Goal: Information Seeking & Learning: Learn about a topic

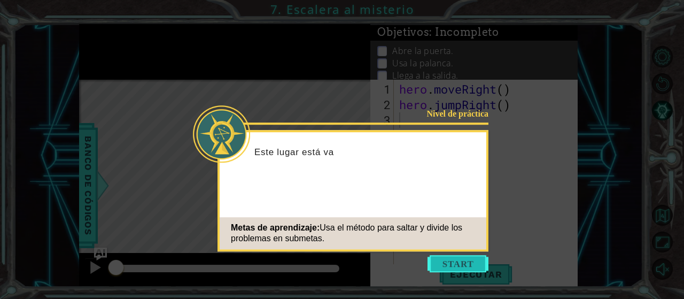
click at [456, 258] on button "Start" at bounding box center [457, 263] width 61 height 17
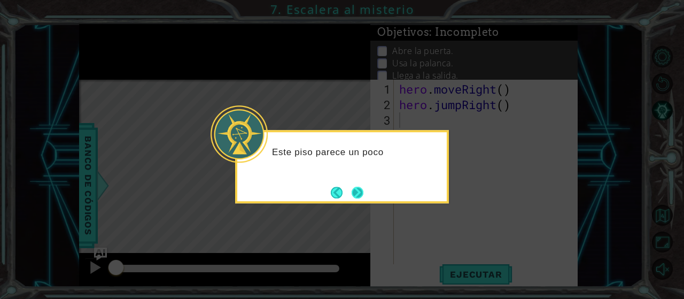
click at [358, 194] on button "Next" at bounding box center [358, 192] width 12 height 12
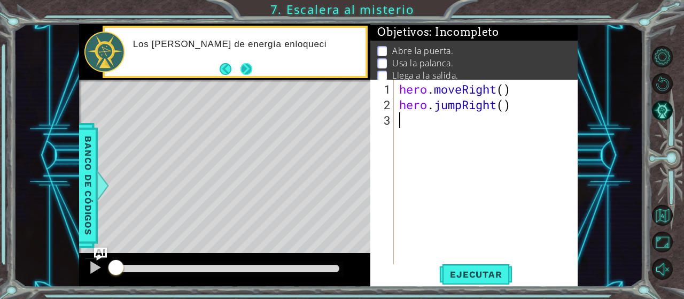
click at [246, 69] on button "Next" at bounding box center [246, 69] width 12 height 12
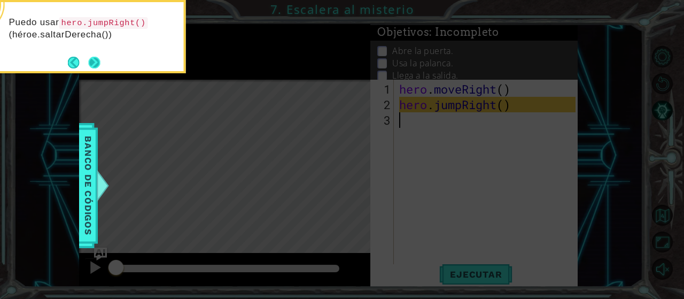
click at [98, 60] on button "Next" at bounding box center [94, 63] width 12 height 12
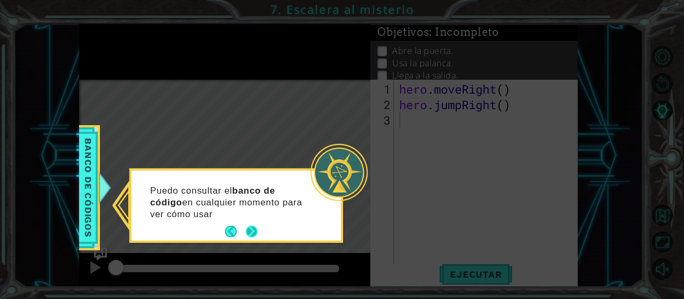
click at [249, 227] on button "Next" at bounding box center [252, 231] width 12 height 12
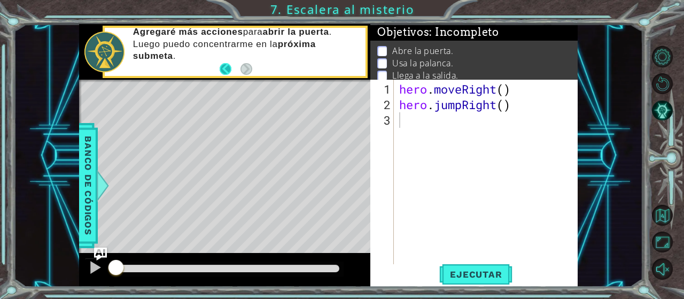
click at [222, 70] on button "Back" at bounding box center [230, 69] width 21 height 12
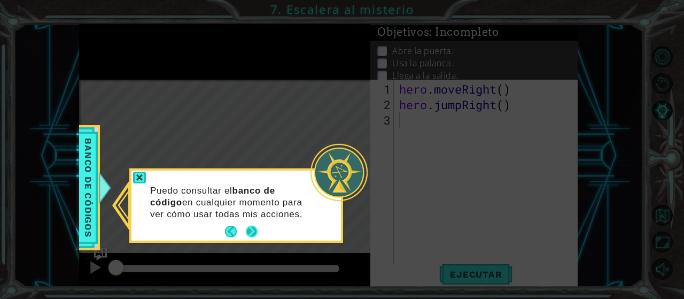
click at [255, 232] on button "Next" at bounding box center [252, 231] width 12 height 12
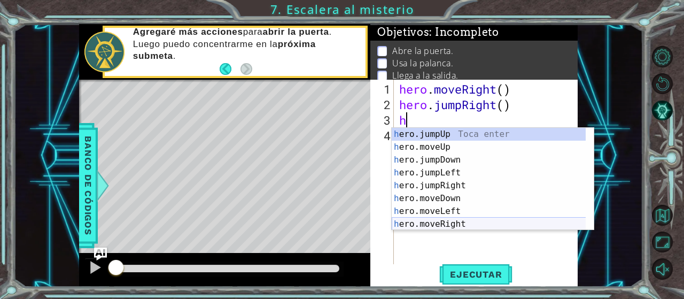
click at [424, 222] on div "h ero.jumpUp Toca enter h ero.moveUp Toca enter h ero.jumpDown Toca enter h ero…" at bounding box center [489, 192] width 194 height 128
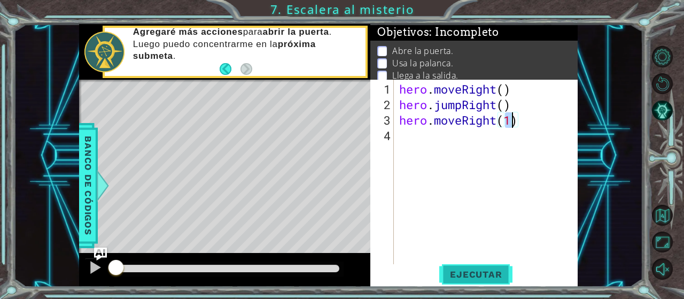
type textarea "hero.moveRight(1)"
click at [466, 267] on button "Ejecutar" at bounding box center [475, 274] width 73 height 21
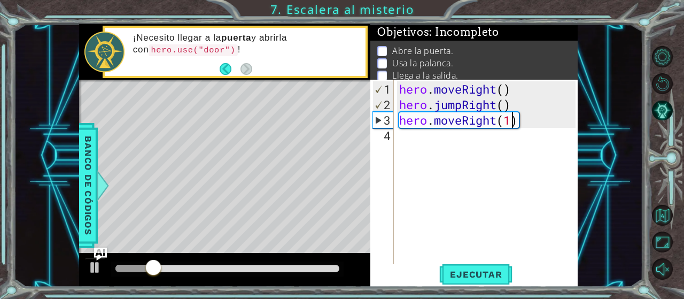
click at [438, 183] on div "hero . moveRight ( ) hero . jumpRight ( ) hero . moveRight ( 1 )" at bounding box center [489, 189] width 184 height 217
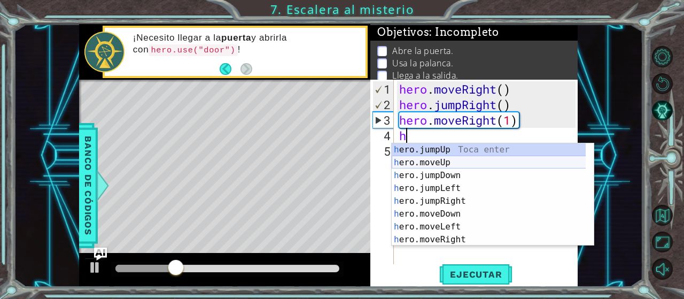
click at [451, 161] on div "h ero.jumpUp Toca enter h ero.moveUp Toca enter h ero.jumpDown Toca enter h ero…" at bounding box center [489, 207] width 194 height 128
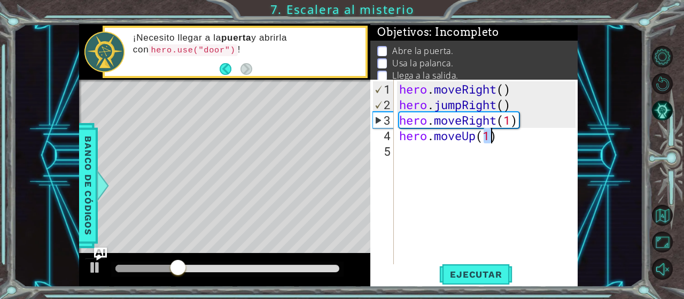
type textarea "hero.moveUp(1)"
click at [425, 161] on div "hero . moveRight ( ) hero . jumpRight ( ) hero . moveRight ( 1 ) hero . moveUp …" at bounding box center [489, 189] width 184 height 217
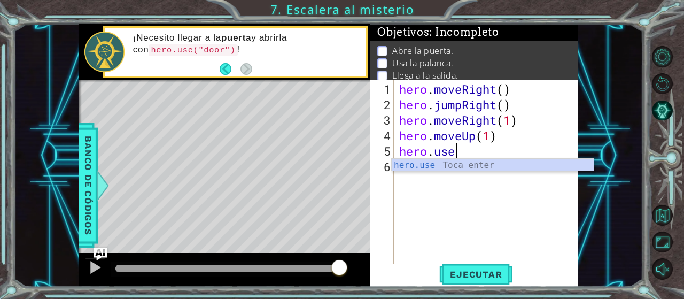
scroll to position [0, 2]
click at [184, 45] on code "hero.use("door")" at bounding box center [193, 50] width 89 height 12
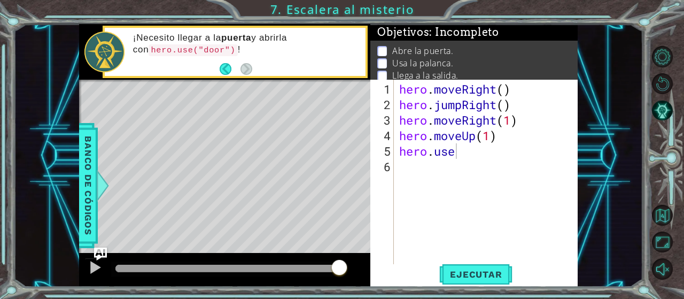
click at [493, 156] on div "hero . moveRight ( ) hero . jumpRight ( ) hero . moveRight ( 1 ) hero . moveUp …" at bounding box center [489, 189] width 184 height 217
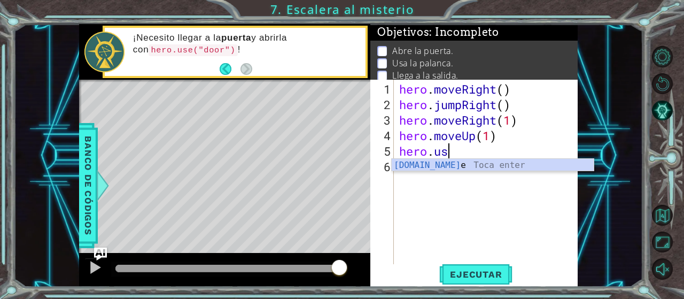
scroll to position [0, 0]
type textarea "h"
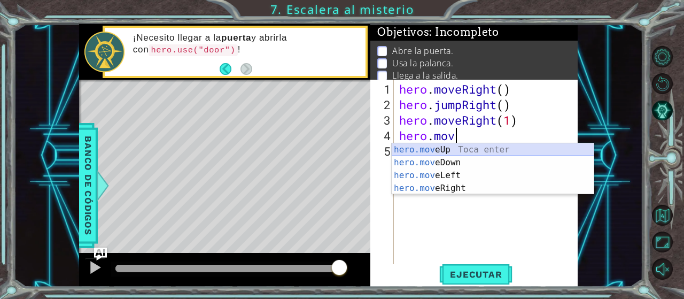
click at [460, 146] on div "hero.mov eUp Toca enter hero.mov eDown Toca enter hero.mov eLeft Toca enter her…" at bounding box center [493, 181] width 202 height 77
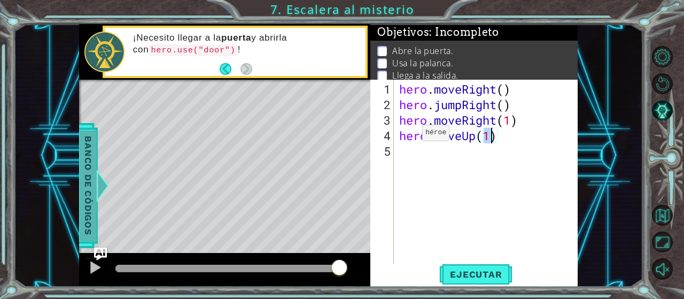
type textarea "hero.moveUp(1)"
click at [94, 198] on span "Banco de códigos" at bounding box center [88, 185] width 17 height 111
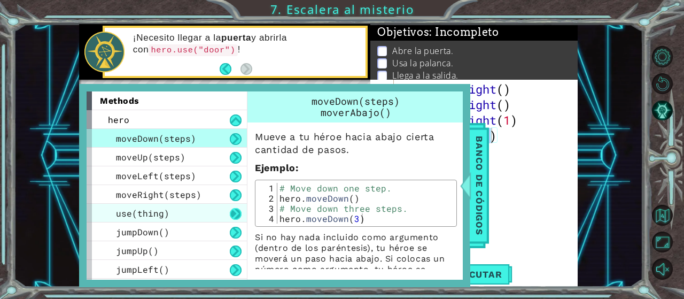
click at [238, 216] on button at bounding box center [236, 214] width 12 height 12
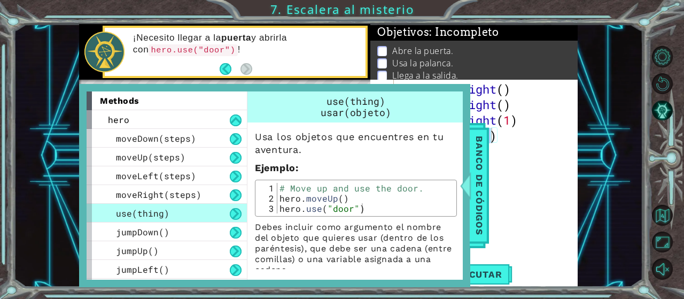
click at [137, 216] on span "use(thing)" at bounding box center [142, 212] width 53 height 11
click at [236, 212] on button at bounding box center [236, 214] width 12 height 12
type textarea "hero.use("door")"
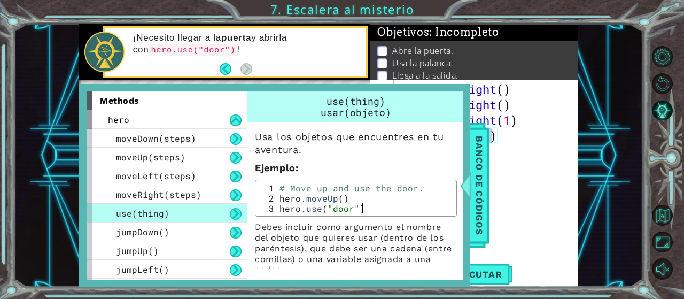
drag, startPoint x: 276, startPoint y: 212, endPoint x: 292, endPoint y: 210, distance: 16.1
click at [292, 210] on div "hero.use("door") 1 2 3 # Move up and use the door. hero . moveUp ( ) hero . use…" at bounding box center [356, 198] width 196 height 30
drag, startPoint x: 281, startPoint y: 207, endPoint x: 366, endPoint y: 208, distance: 85.0
click at [366, 208] on div "# Move up and use the door. hero . moveUp ( ) hero . use ( "door" )" at bounding box center [365, 208] width 177 height 51
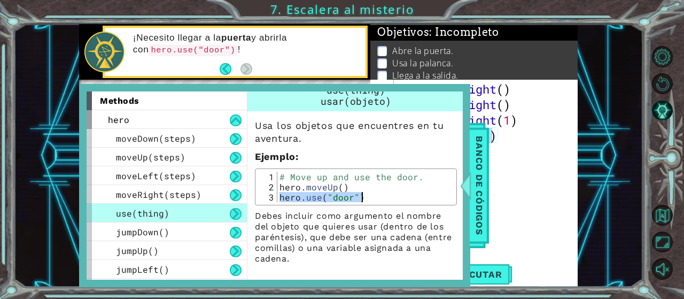
click at [553, 163] on div "hero . moveRight ( ) hero . jumpRight ( ) hero . moveRight ( 1 ) hero . moveUp …" at bounding box center [489, 189] width 184 height 217
click at [485, 168] on span "Banco de códigos" at bounding box center [479, 185] width 17 height 111
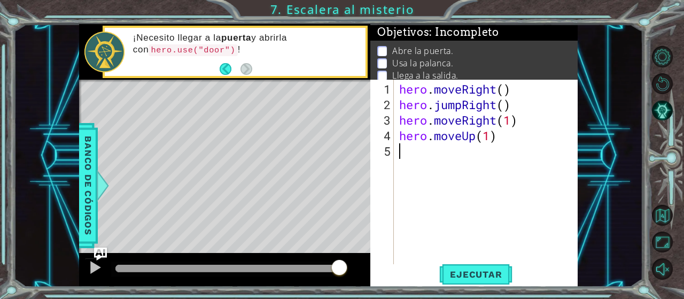
paste textarea "hero.use("door")"
type textarea "hero.use("door")"
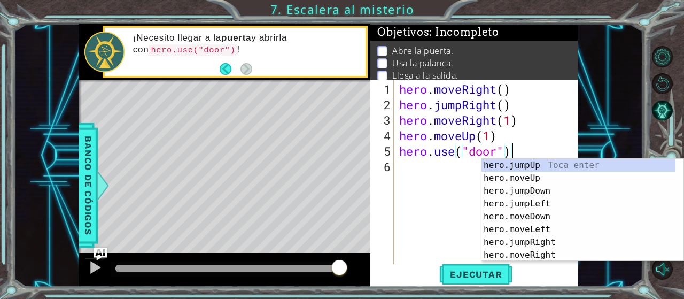
click at [424, 208] on div "hero . moveRight ( ) hero . jumpRight ( ) hero . moveRight ( 1 ) hero . moveUp …" at bounding box center [489, 189] width 184 height 217
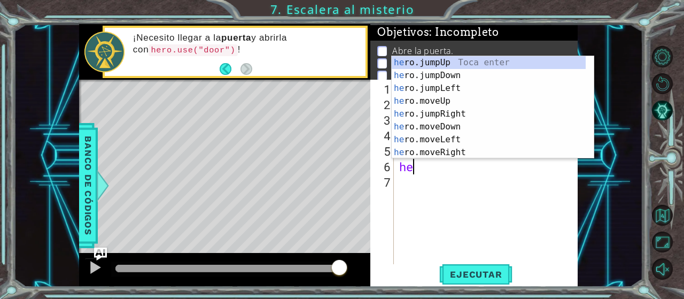
scroll to position [0, 0]
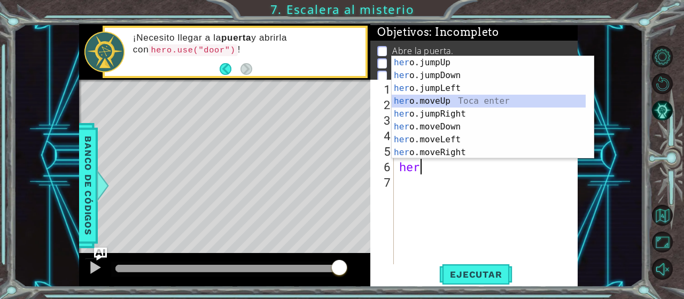
click at [431, 99] on div "her o.jumpUp Toca enter her o.jumpDown Toca enter her o.jumpLeft Toca enter her…" at bounding box center [489, 120] width 194 height 128
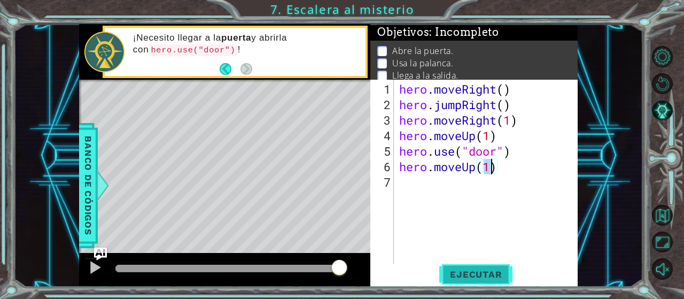
type textarea "hero.moveUp(1)"
click at [472, 269] on span "Ejecutar" at bounding box center [475, 274] width 73 height 11
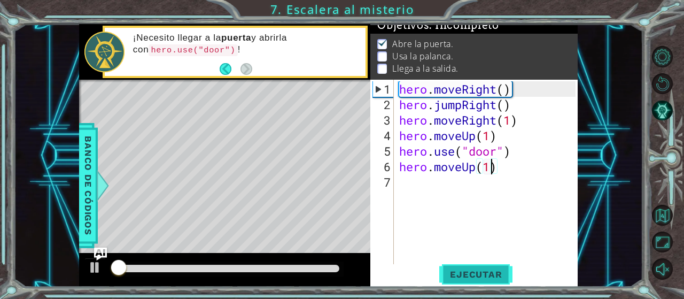
scroll to position [10, 0]
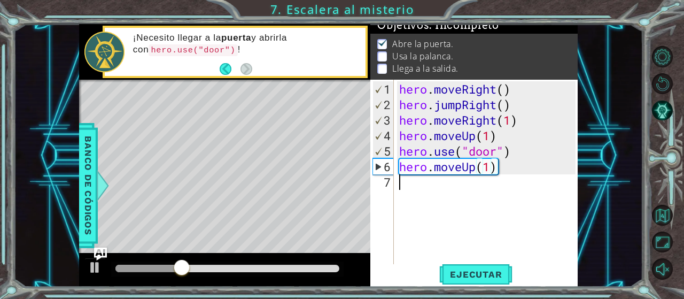
click at [455, 204] on div "hero . moveRight ( ) hero . jumpRight ( ) hero . moveRight ( 1 ) hero . moveUp …" at bounding box center [489, 189] width 184 height 217
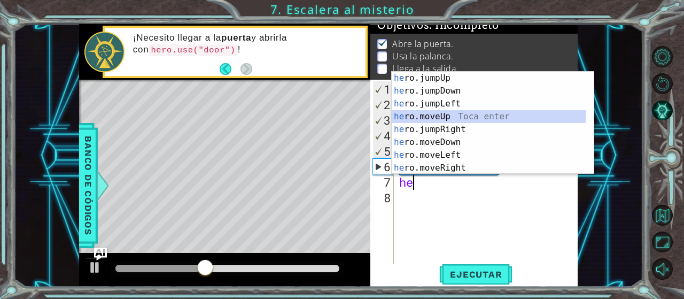
click at [430, 115] on div "he ro.jumpUp Toca enter he ro.jumpDown Toca enter he ro.jumpLeft Toca enter he …" at bounding box center [489, 136] width 194 height 128
type textarea "hero.moveUp(1)"
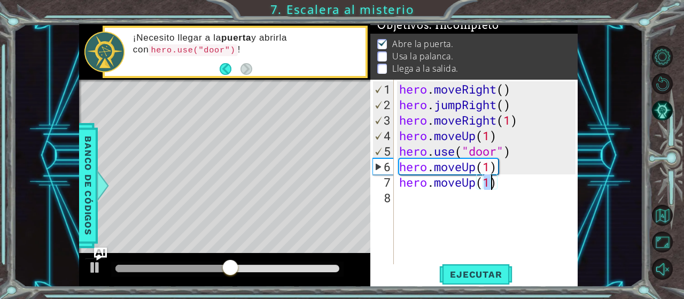
click at [471, 221] on div "hero . moveRight ( ) hero . jumpRight ( ) hero . moveRight ( 1 ) hero . moveUp …" at bounding box center [489, 189] width 184 height 217
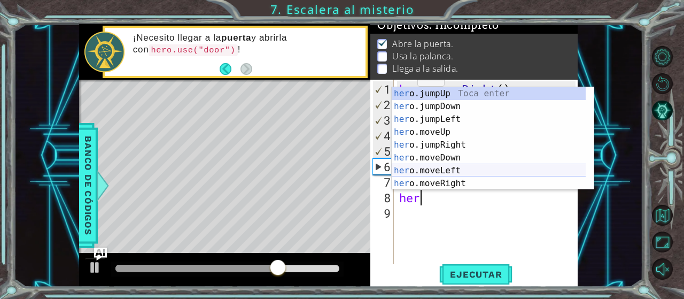
click at [438, 174] on div "her o.jumpUp Toca enter her o.jumpDown Toca enter her o.jumpLeft Toca enter her…" at bounding box center [489, 151] width 194 height 128
type textarea "hero.moveLeft(1)"
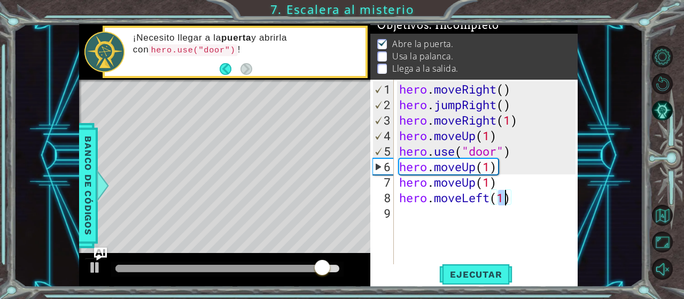
click at [451, 220] on div "hero . moveRight ( ) hero . jumpRight ( ) hero . moveRight ( 1 ) hero . moveUp …" at bounding box center [489, 189] width 184 height 217
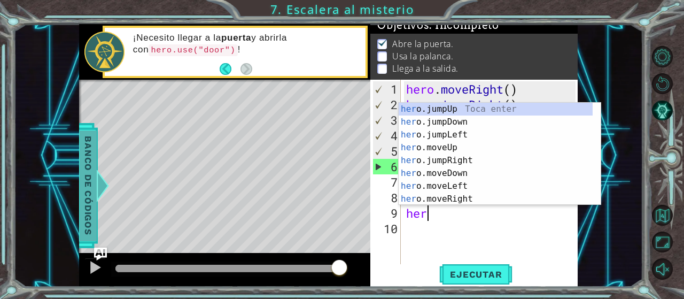
type textarea "her"
click at [105, 194] on div at bounding box center [102, 185] width 13 height 32
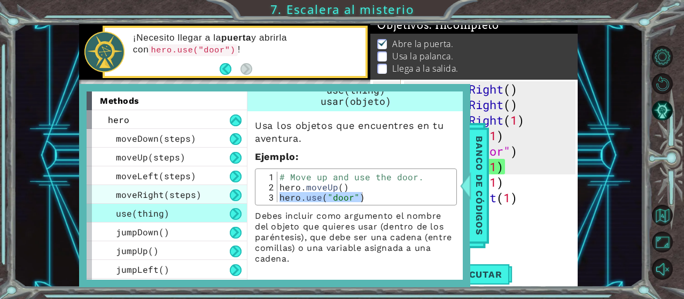
click at [153, 193] on span "moveRight(steps)" at bounding box center [158, 194] width 85 height 11
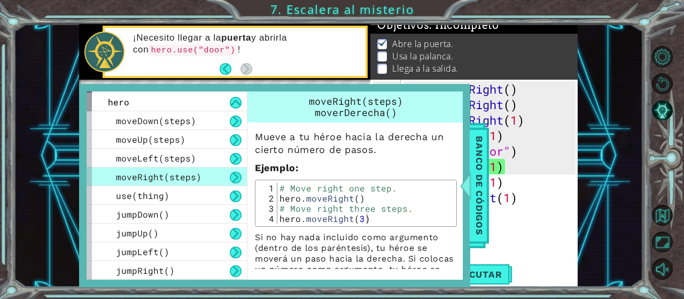
scroll to position [16, 0]
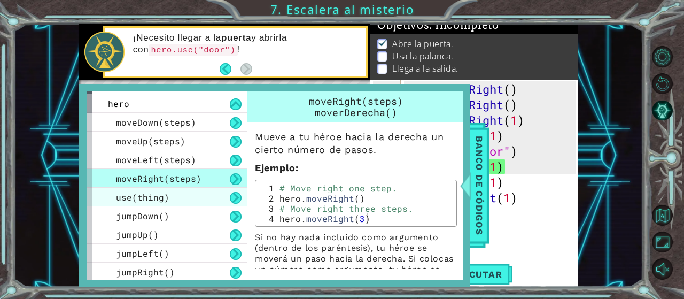
click at [162, 193] on span "use(thing)" at bounding box center [142, 196] width 53 height 11
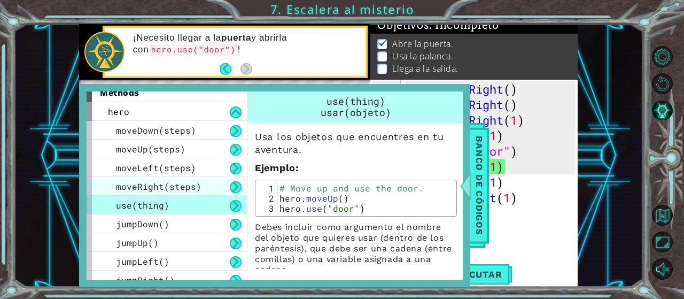
scroll to position [7, 0]
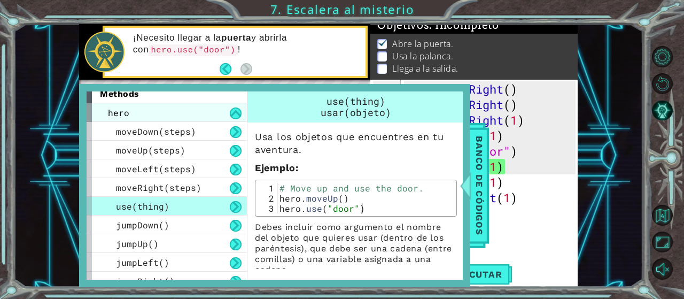
click at [221, 105] on div "hero" at bounding box center [167, 112] width 160 height 19
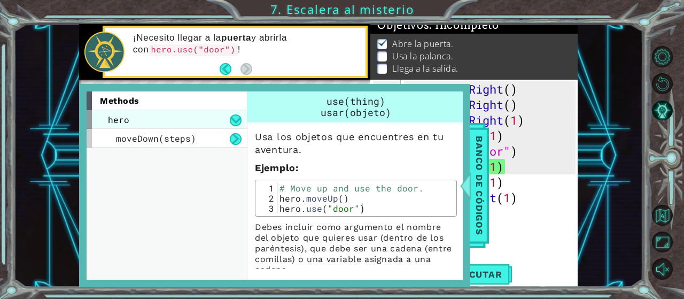
scroll to position [0, 0]
click at [197, 116] on div "hero" at bounding box center [167, 119] width 160 height 19
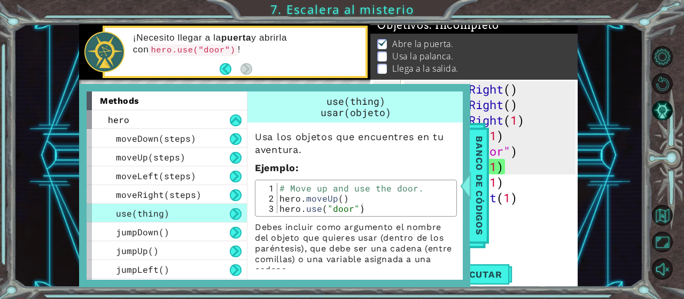
type textarea "hero.use("door")"
drag, startPoint x: 276, startPoint y: 209, endPoint x: 357, endPoint y: 215, distance: 81.4
click at [357, 215] on div "hero.use("door") 1 2 3 # Move up and use the door. hero . moveUp ( ) hero . use…" at bounding box center [356, 198] width 202 height 37
drag, startPoint x: 364, startPoint y: 204, endPoint x: 277, endPoint y: 212, distance: 88.0
click at [277, 212] on div "# Move up and use the door. hero . moveUp ( ) hero . use ( "door" )" at bounding box center [365, 208] width 177 height 51
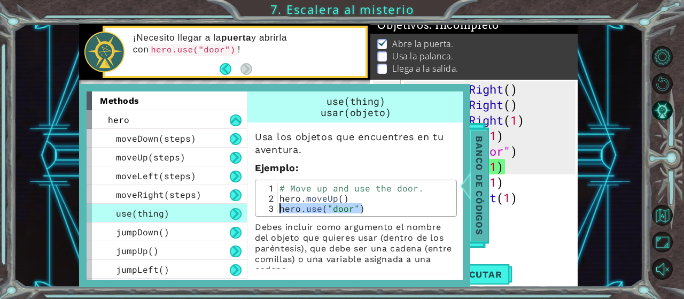
click at [474, 217] on span "Banco de códigos" at bounding box center [479, 185] width 17 height 111
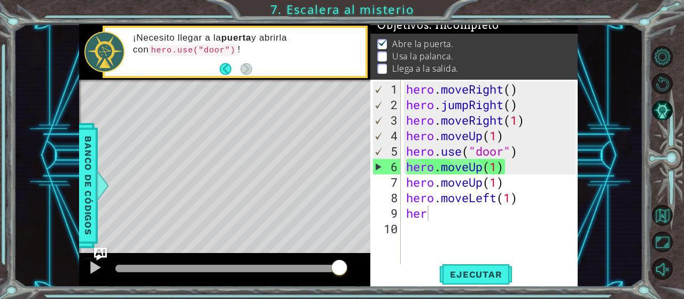
click at [437, 221] on div "hero . moveRight ( ) hero . jumpRight ( ) hero . moveRight ( 1 ) hero . moveUp …" at bounding box center [492, 189] width 177 height 217
click at [425, 213] on div "hero . moveRight ( ) hero . jumpRight ( ) hero . moveRight ( 1 ) hero . moveUp …" at bounding box center [492, 189] width 177 height 217
type textarea "h"
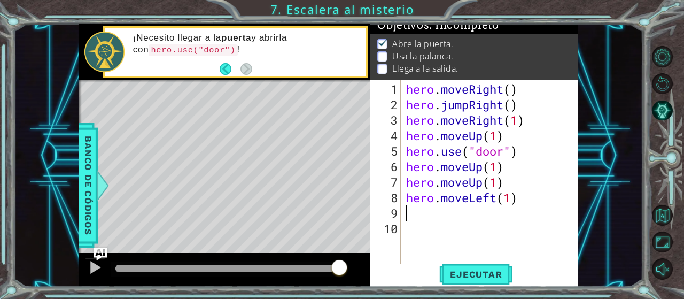
click at [425, 213] on div "hero . moveRight ( ) hero . jumpRight ( ) hero . moveRight ( 1 ) hero . moveUp …" at bounding box center [492, 189] width 177 height 217
paste textarea "hero.use("door")"
click at [502, 215] on div "hero . moveRight ( ) hero . jumpRight ( ) hero . moveRight ( 1 ) hero . moveUp …" at bounding box center [492, 189] width 177 height 217
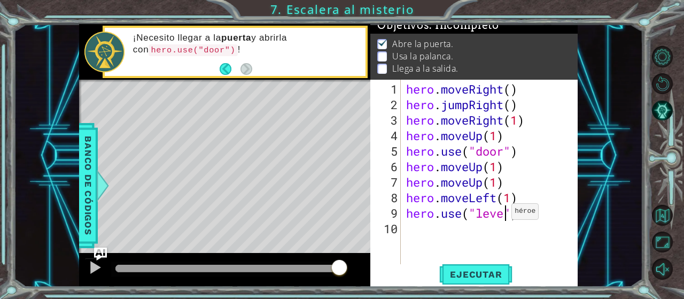
type textarea "hero.use("lever")"
click at [439, 239] on div "hero . moveRight ( ) hero . jumpRight ( ) hero . moveRight ( 1 ) hero . moveUp …" at bounding box center [492, 189] width 177 height 217
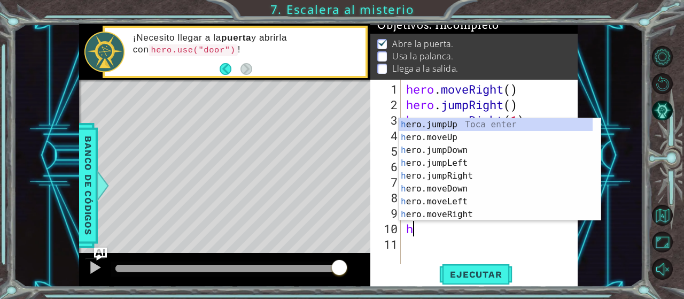
type textarea "he"
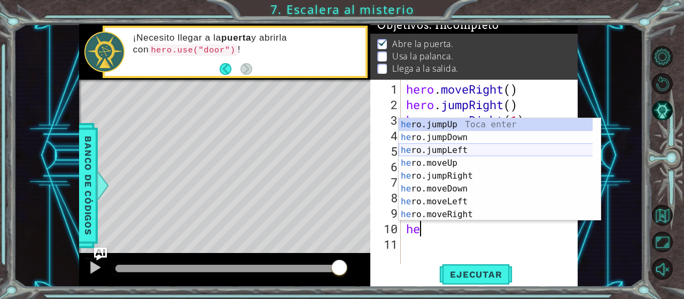
click at [440, 150] on div "he ro.jumpUp Toca enter he ro.jumpDown Toca enter he ro.jumpLeft Toca enter he …" at bounding box center [496, 182] width 194 height 128
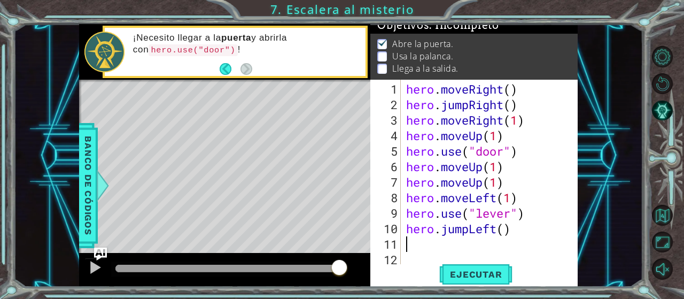
click at [508, 237] on div "hero . moveRight ( ) hero . jumpRight ( ) hero . moveRight ( 1 ) hero . moveUp …" at bounding box center [492, 189] width 177 height 217
click at [510, 229] on div "hero . moveRight ( ) hero . jumpRight ( ) hero . moveRight ( 1 ) hero . moveUp …" at bounding box center [492, 189] width 177 height 217
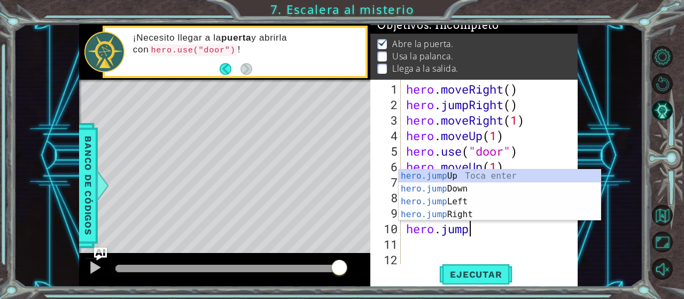
type textarea "h"
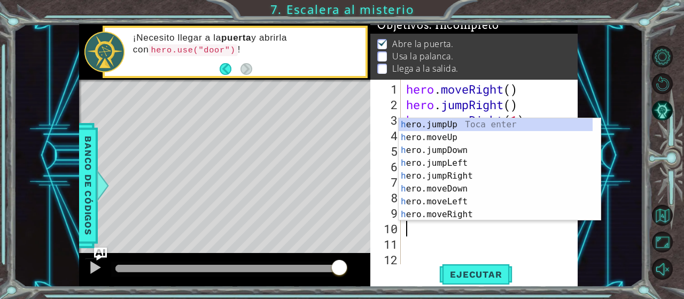
type textarea "hero.use("lever")"
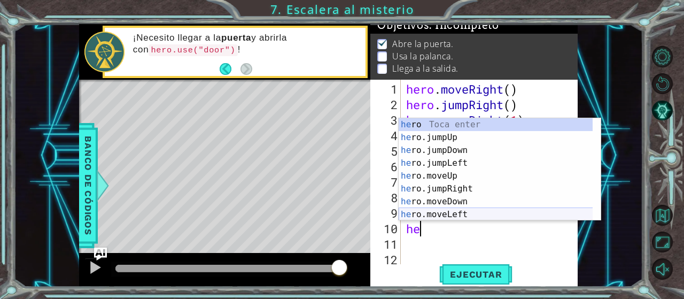
click at [410, 215] on div "he ro Toca enter he ro.jumpUp Toca enter he ro.jumpDown Toca enter he ro.jumpLe…" at bounding box center [496, 182] width 194 height 128
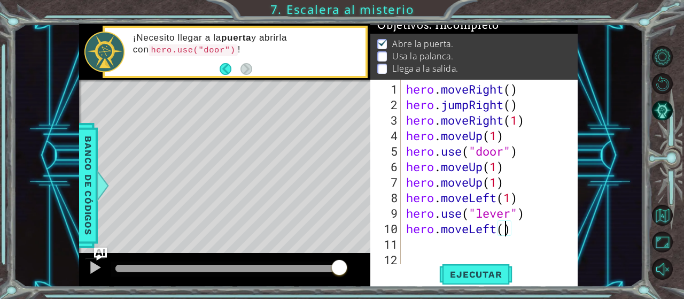
type textarea "hero.moveLeft(2)"
click at [464, 243] on div "hero . moveRight ( ) hero . jumpRight ( ) hero . moveRight ( 1 ) hero . moveUp …" at bounding box center [492, 189] width 177 height 217
type textarea "h"
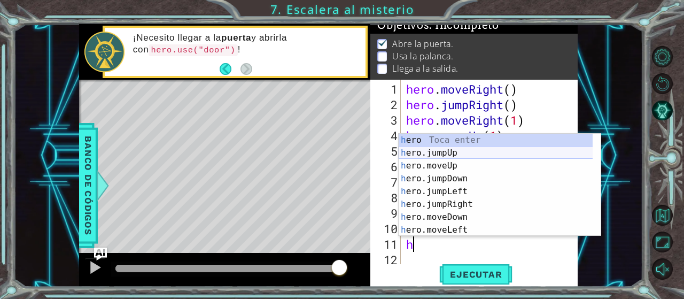
click at [440, 155] on div "h ero Toca enter h ero.jumpUp Toca enter h ero.moveUp Toca enter h ero.jumpDown…" at bounding box center [496, 198] width 194 height 128
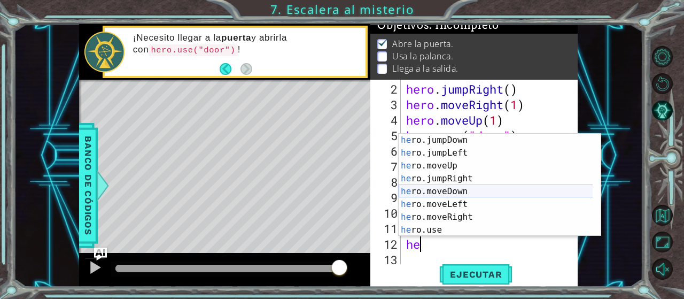
scroll to position [26, 0]
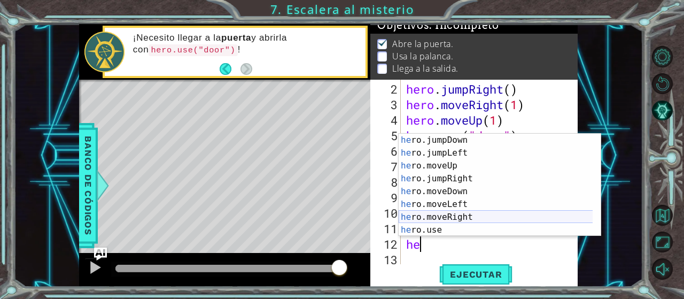
click at [434, 216] on div "he ro.jumpDown Toca enter he ro.jumpLeft Toca enter he ro.moveUp Toca enter he …" at bounding box center [496, 198] width 194 height 128
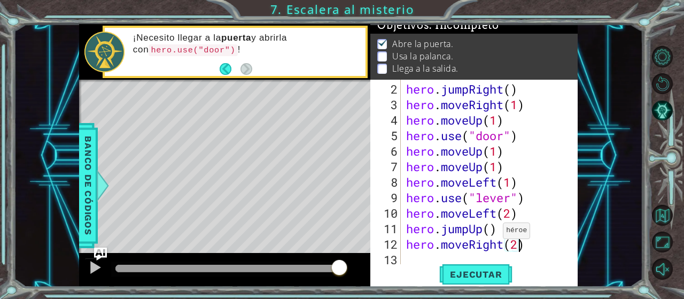
scroll to position [0, 4]
type textarea "hero.moveRight(2)"
click at [466, 278] on span "Ejecutar" at bounding box center [475, 274] width 73 height 11
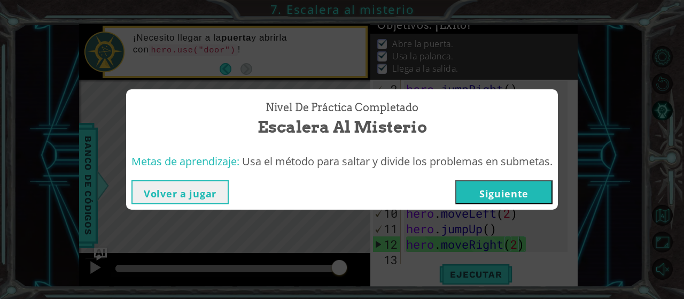
click at [496, 186] on button "Siguiente" at bounding box center [503, 192] width 97 height 24
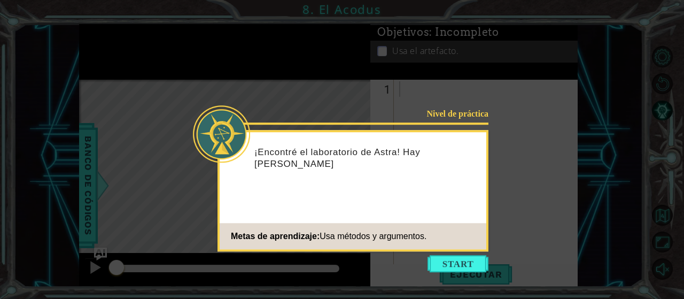
click at [496, 186] on icon at bounding box center [342, 149] width 684 height 299
click at [443, 262] on button "Start" at bounding box center [457, 263] width 61 height 17
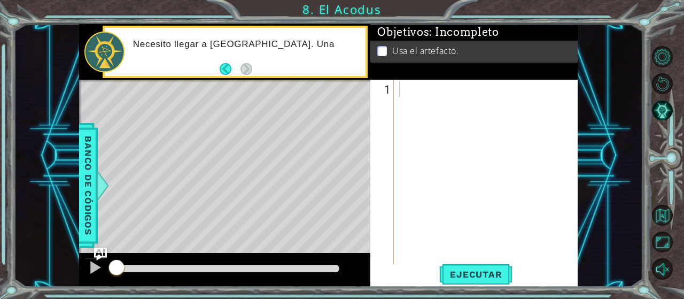
click at [283, 72] on div "Necesito llegar a [GEOGRAPHIC_DATA]. Una" at bounding box center [235, 52] width 261 height 48
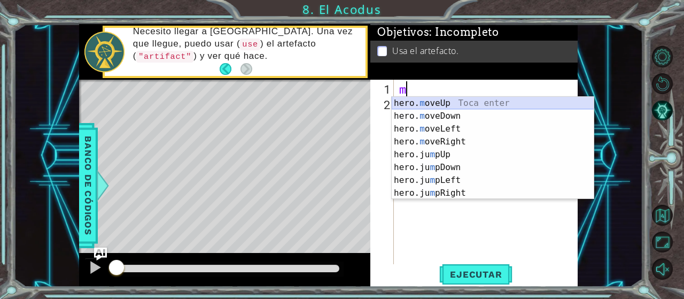
click at [437, 98] on div "hero. m oveUp Toca enter hero. m oveDown Toca enter hero. m oveLeft Toca enter …" at bounding box center [493, 161] width 202 height 128
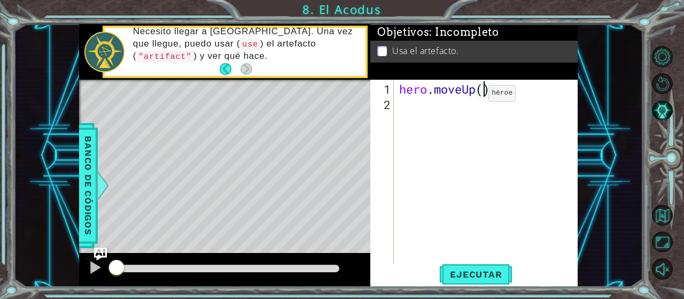
type textarea "hero.moveUp(2)"
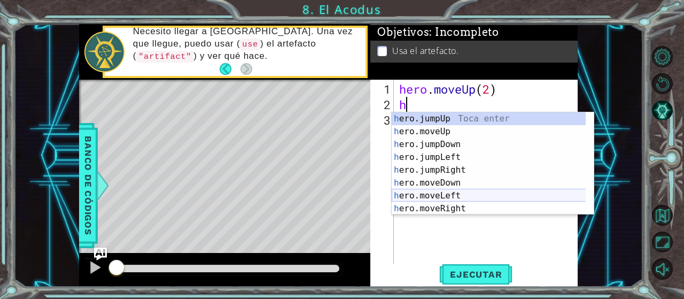
click at [448, 197] on div "h ero.jumpUp Toca enter h ero.moveUp Toca enter h ero.jumpDown Toca enter h ero…" at bounding box center [489, 176] width 194 height 128
type textarea "hero.moveLeft(1)"
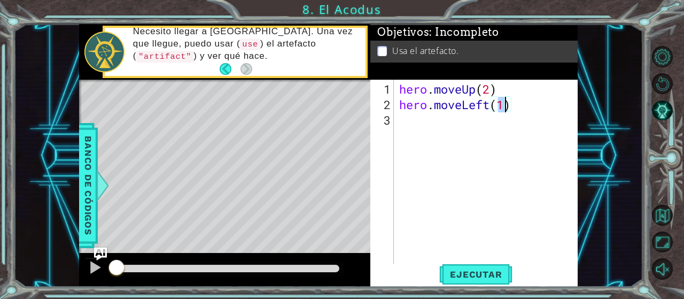
click at [476, 145] on div "hero . moveUp ( 2 ) hero . moveLeft ( 1 )" at bounding box center [489, 189] width 184 height 217
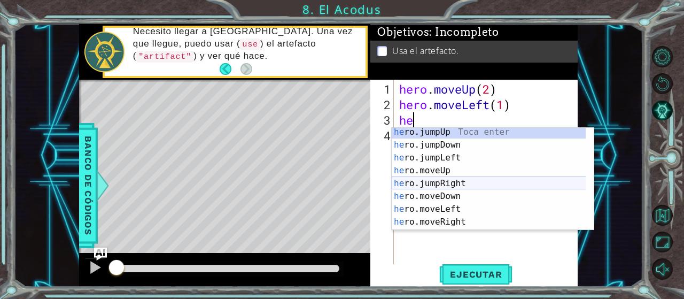
scroll to position [2, 0]
click at [440, 200] on div "he ro.jumpUp Toca enter he ro.jumpDown Toca enter he ro.jumpLeft Toca enter he …" at bounding box center [489, 190] width 194 height 128
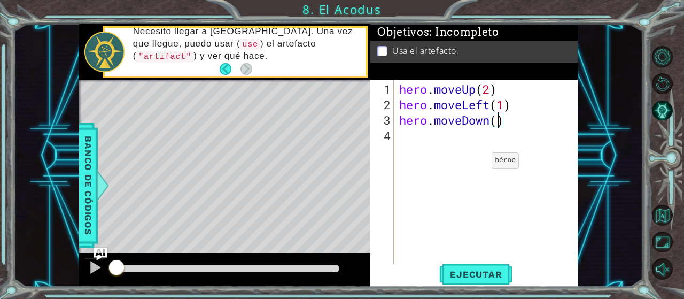
type textarea "hero.moveDown(2)"
click at [447, 151] on div "hero . moveUp ( 2 ) hero . moveLeft ( 1 ) hero . moveDown ( 2 )" at bounding box center [489, 189] width 184 height 217
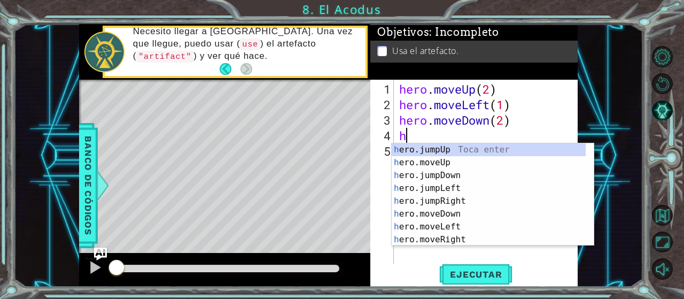
scroll to position [0, 0]
type textarea "he"
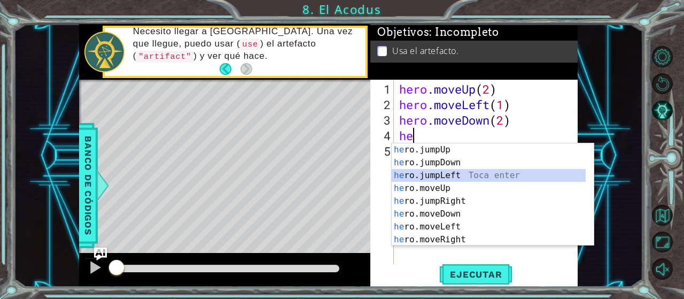
click at [456, 178] on div "he ro.jumpUp Toca enter he ro.jumpDown Toca enter he ro.jumpLeft Toca enter he …" at bounding box center [489, 207] width 194 height 128
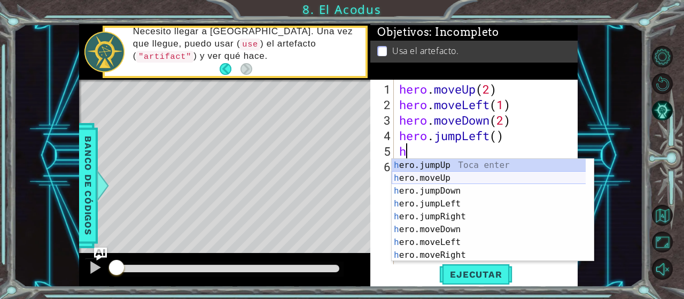
click at [466, 172] on div "h ero.jumpUp Toca enter h ero.moveUp Toca enter h ero.jumpDown Toca enter h ero…" at bounding box center [489, 223] width 194 height 128
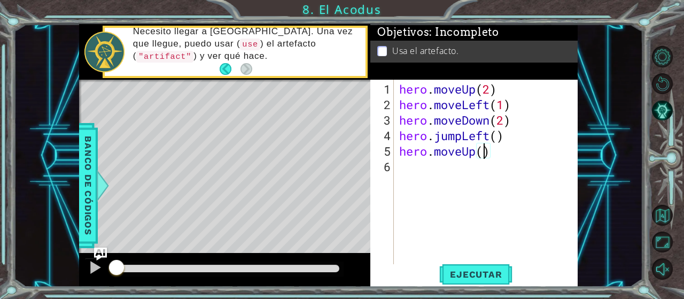
type textarea "hero.moveUp(2)"
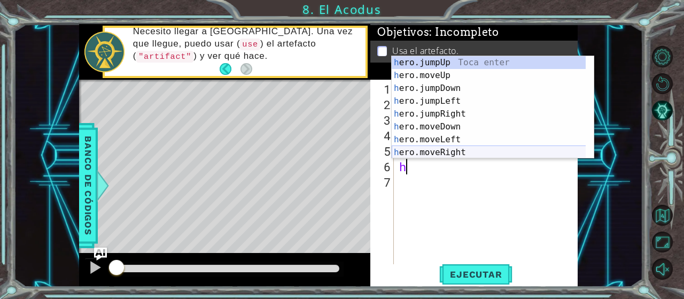
click at [424, 149] on div "h ero.jumpUp Toca enter h ero.moveUp Toca enter h ero.jumpDown Toca enter h ero…" at bounding box center [489, 120] width 194 height 128
type textarea "hero.moveRight(1)"
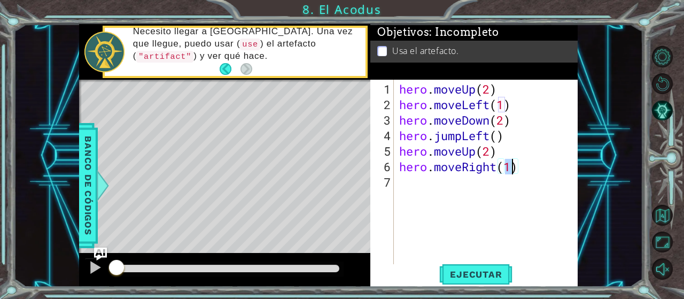
click at [397, 188] on div "hero . moveUp ( 2 ) hero . moveLeft ( 1 ) hero . moveDown ( 2 ) hero . jumpLeft…" at bounding box center [489, 189] width 184 height 217
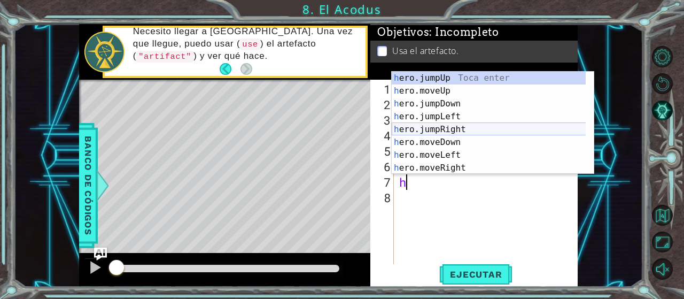
scroll to position [13, 0]
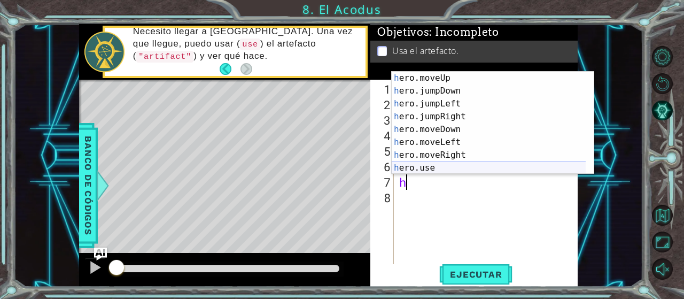
click at [446, 167] on div "h ero.moveUp Toca enter h ero.jumpDown Toca enter h ero.jumpLeft Toca enter h e…" at bounding box center [489, 136] width 194 height 128
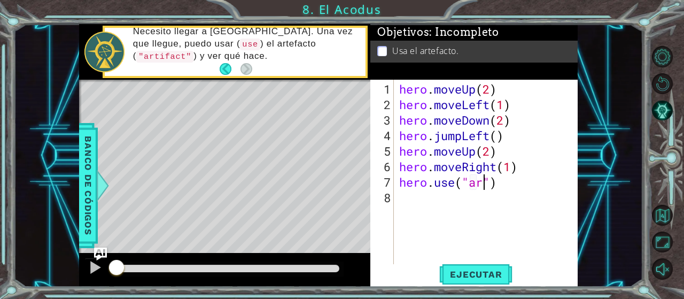
scroll to position [0, 4]
type textarea "hero.use("artifact")"
click at [552, 192] on div "hero . moveUp ( 2 ) hero . moveLeft ( 1 ) hero . moveDown ( 2 ) hero . jumpLeft…" at bounding box center [489, 189] width 184 height 217
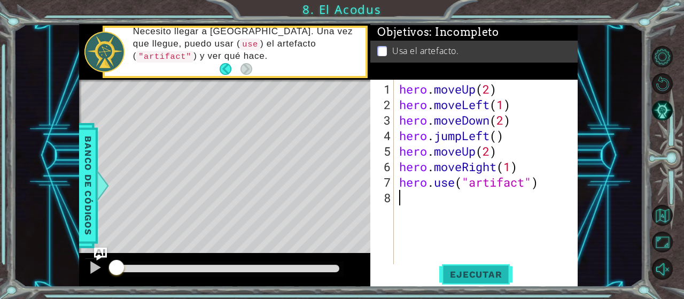
click at [485, 274] on span "Ejecutar" at bounding box center [475, 274] width 73 height 11
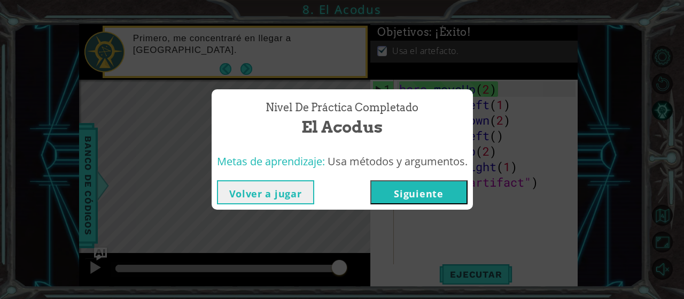
click at [427, 192] on button "Siguiente" at bounding box center [418, 192] width 97 height 24
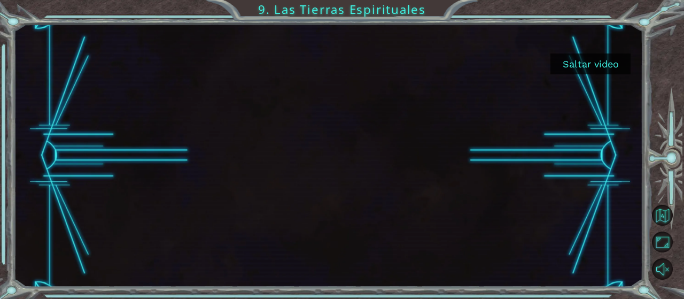
click at [427, 192] on div at bounding box center [328, 155] width 467 height 263
click at [664, 216] on button "Volver al mapa" at bounding box center [662, 215] width 21 height 21
